Goal: Task Accomplishment & Management: Manage account settings

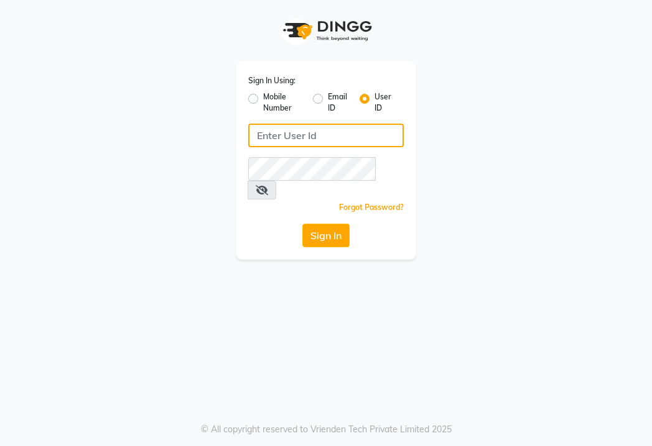
type input "umaaura"
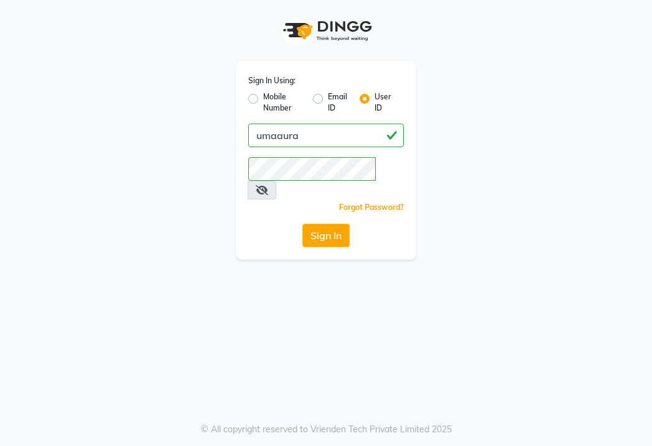
click at [268, 185] on icon at bounding box center [262, 190] width 12 height 10
click at [308, 229] on div "Sign In Using: Mobile Number Email ID User ID umaaura Remember me Forgot Passwo…" at bounding box center [326, 161] width 180 height 198
click at [321, 224] on button "Sign In" at bounding box center [325, 236] width 47 height 24
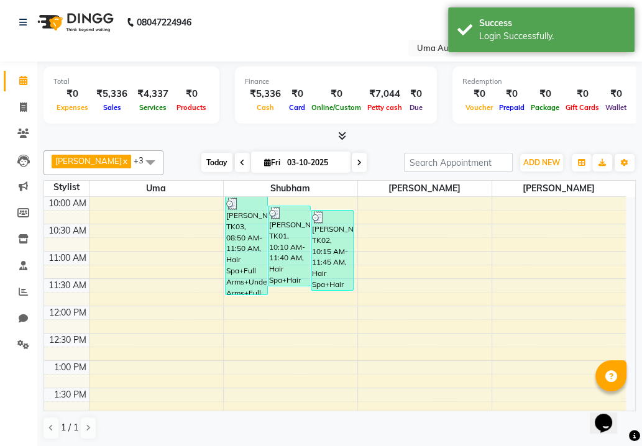
click at [201, 157] on span "Today" at bounding box center [216, 162] width 31 height 19
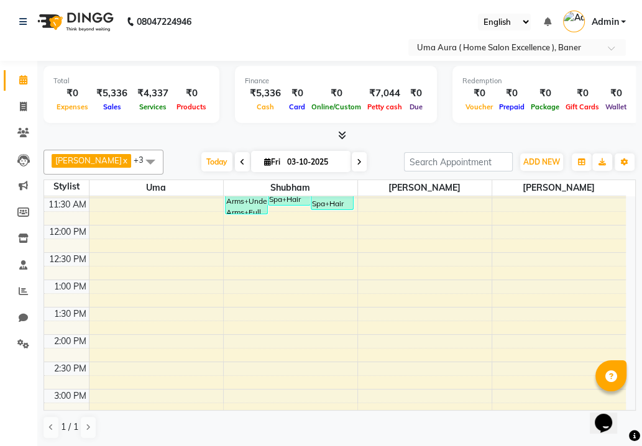
scroll to position [72, 0]
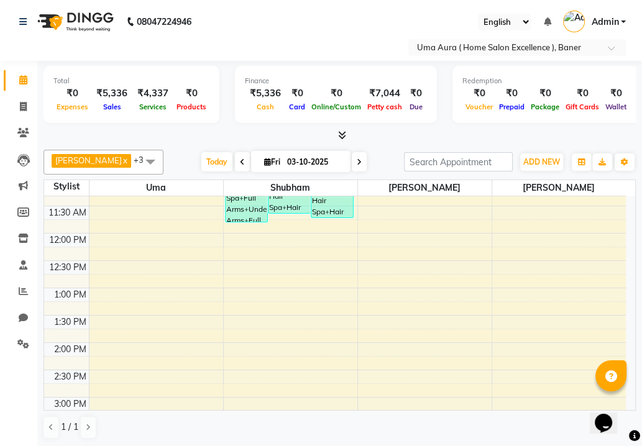
click at [352, 167] on span at bounding box center [359, 161] width 15 height 19
type input "04-10-2025"
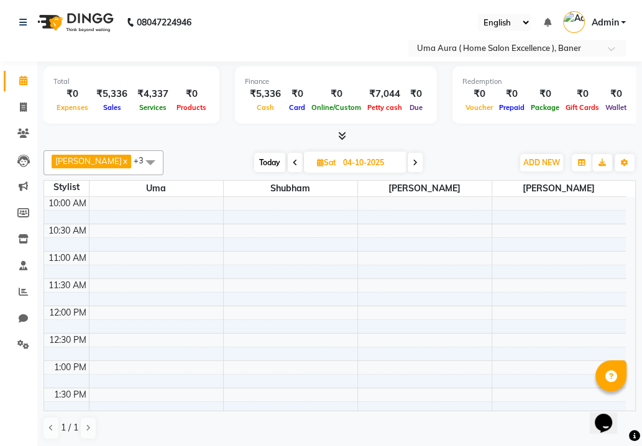
scroll to position [0, 0]
